Goal: Check status

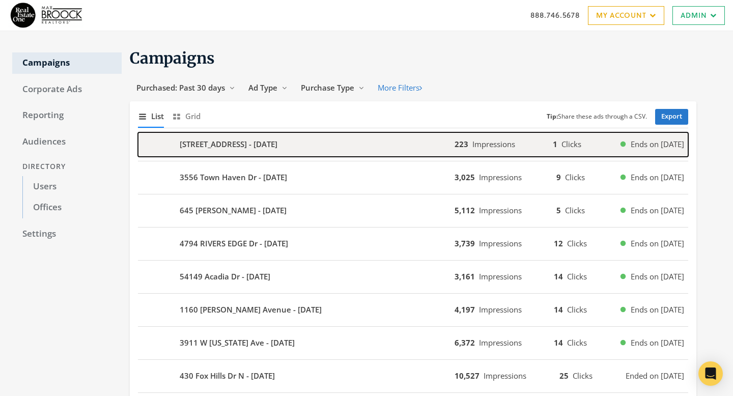
click at [305, 150] on div "3358 Du Pon Dr - 2025-08-21" at bounding box center [296, 144] width 317 height 24
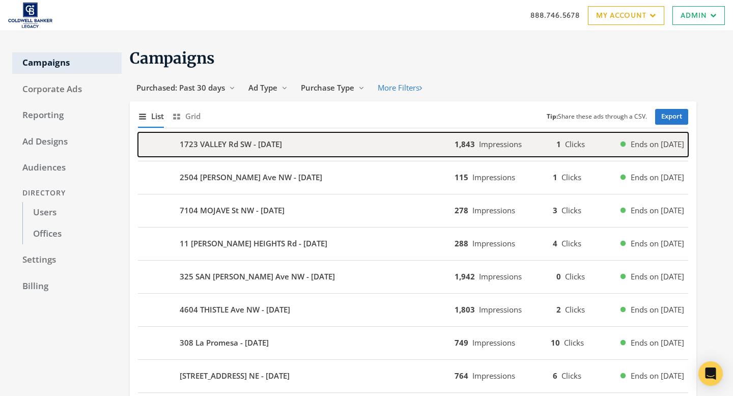
click at [413, 139] on div "1723 VALLEY Rd SW - 2025-08-20" at bounding box center [296, 144] width 317 height 24
